Goal: Find specific page/section: Find specific page/section

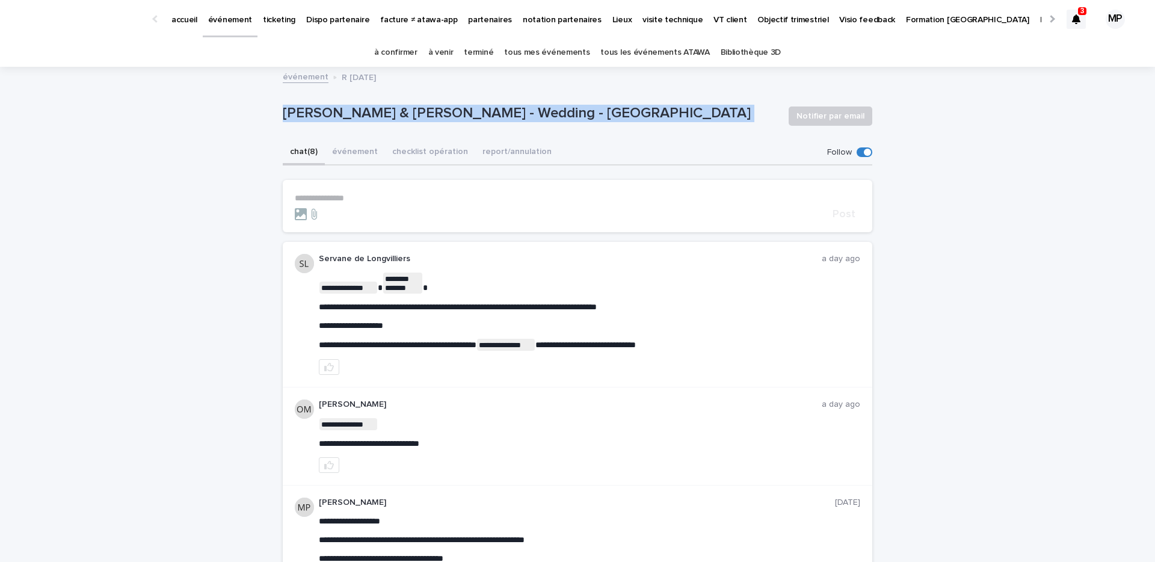
scroll to position [23, 0]
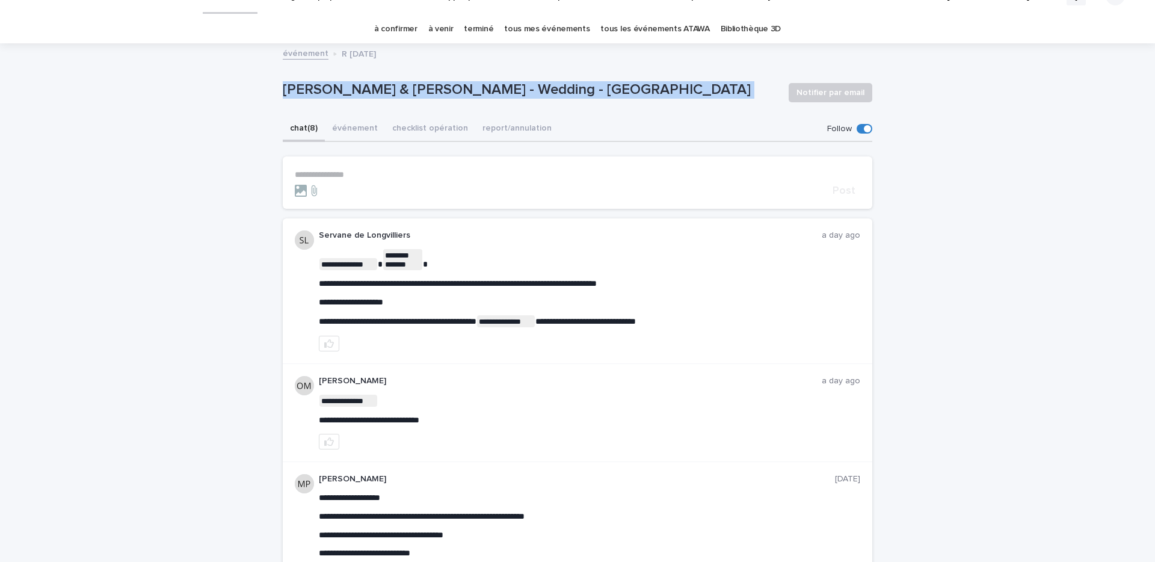
click at [654, 29] on link "tous les événements ATAWA" at bounding box center [655, 29] width 109 height 28
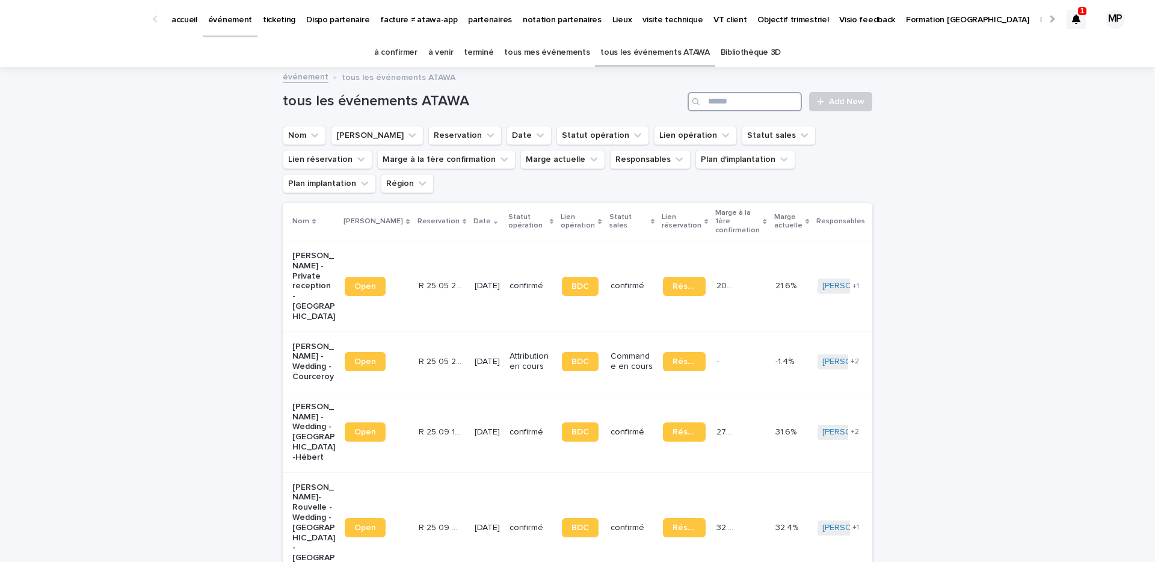
click at [759, 102] on input "Search" at bounding box center [745, 101] width 114 height 19
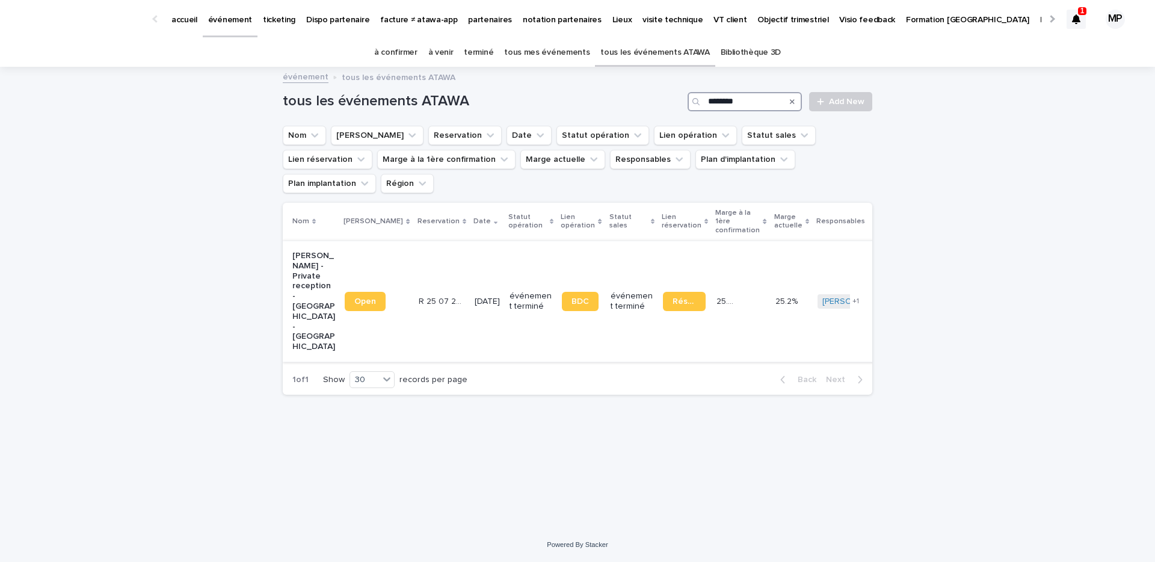
type input "********"
click at [316, 252] on p "[PERSON_NAME] - Private reception - [GEOGRAPHIC_DATA] - [GEOGRAPHIC_DATA]" at bounding box center [313, 301] width 43 height 101
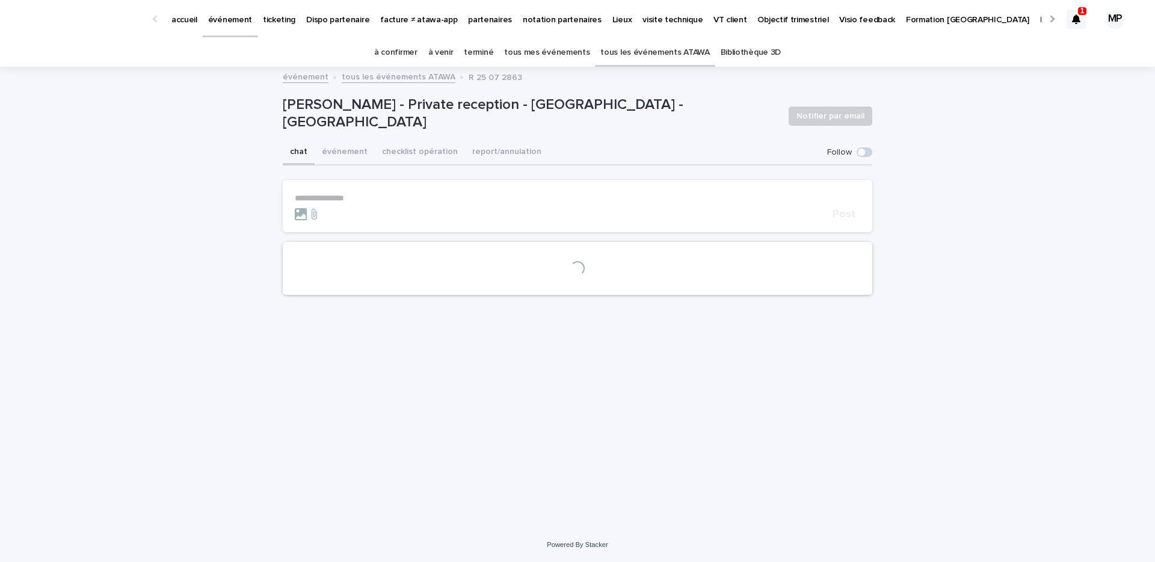
click at [513, 117] on p "[PERSON_NAME] - Private reception - [GEOGRAPHIC_DATA] - [GEOGRAPHIC_DATA]" at bounding box center [531, 113] width 496 height 35
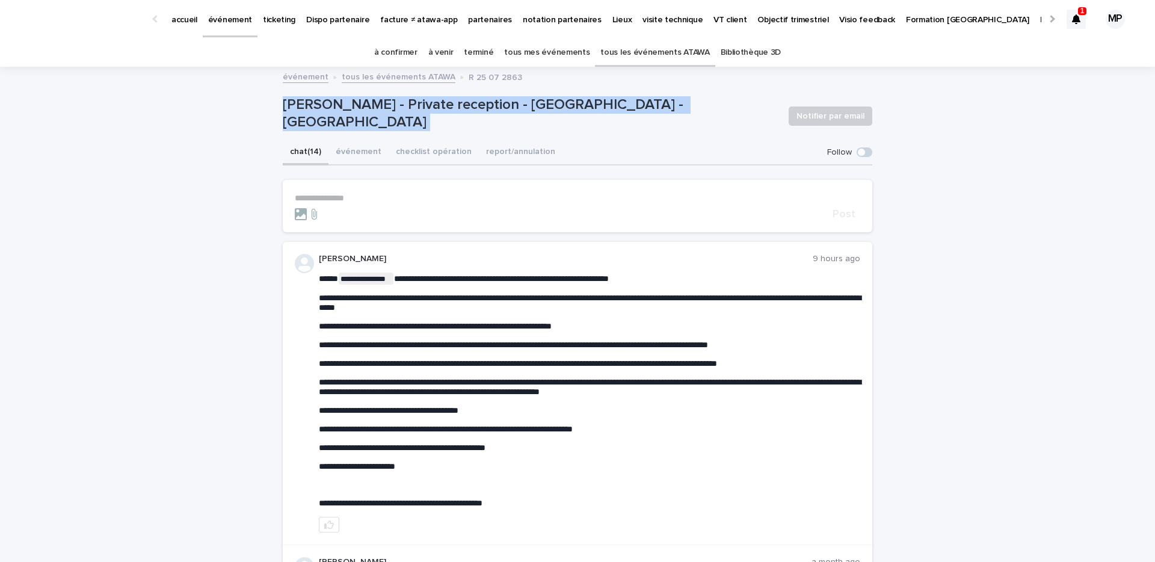
click at [513, 117] on p "[PERSON_NAME] - Private reception - [GEOGRAPHIC_DATA] - [GEOGRAPHIC_DATA]" at bounding box center [531, 113] width 496 height 35
copy div "[PERSON_NAME] - Private reception - [GEOGRAPHIC_DATA] - [GEOGRAPHIC_DATA] Notif…"
click at [451, 150] on button "checklist opération" at bounding box center [434, 152] width 90 height 25
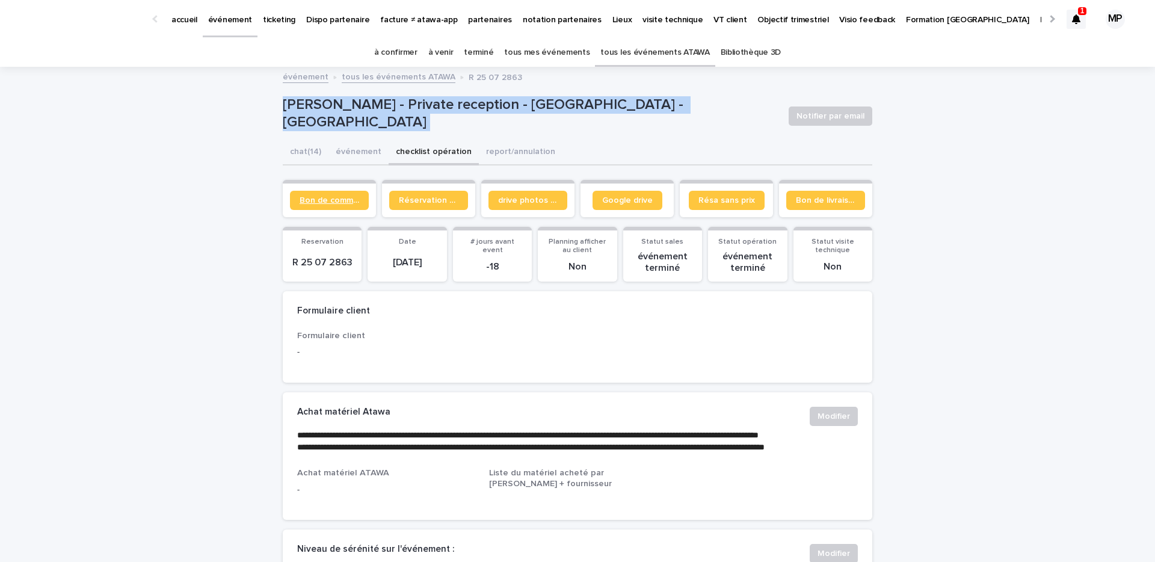
click at [340, 199] on span "Bon de commande" at bounding box center [330, 200] width 60 height 8
